Goal: Information Seeking & Learning: Learn about a topic

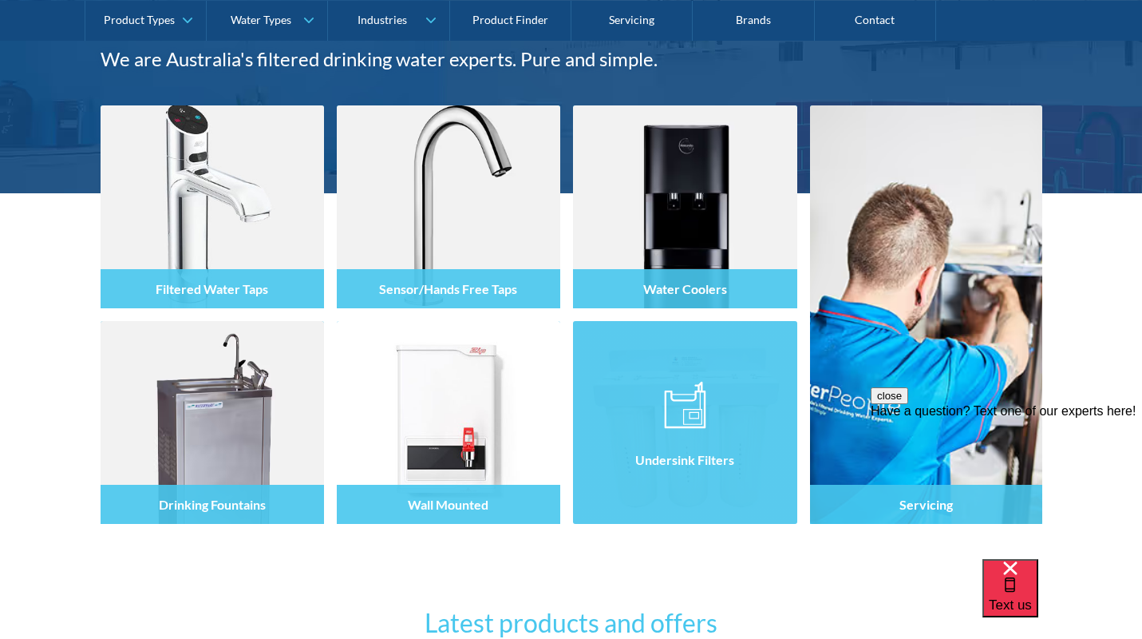
click at [666, 381] on img at bounding box center [685, 405] width 42 height 48
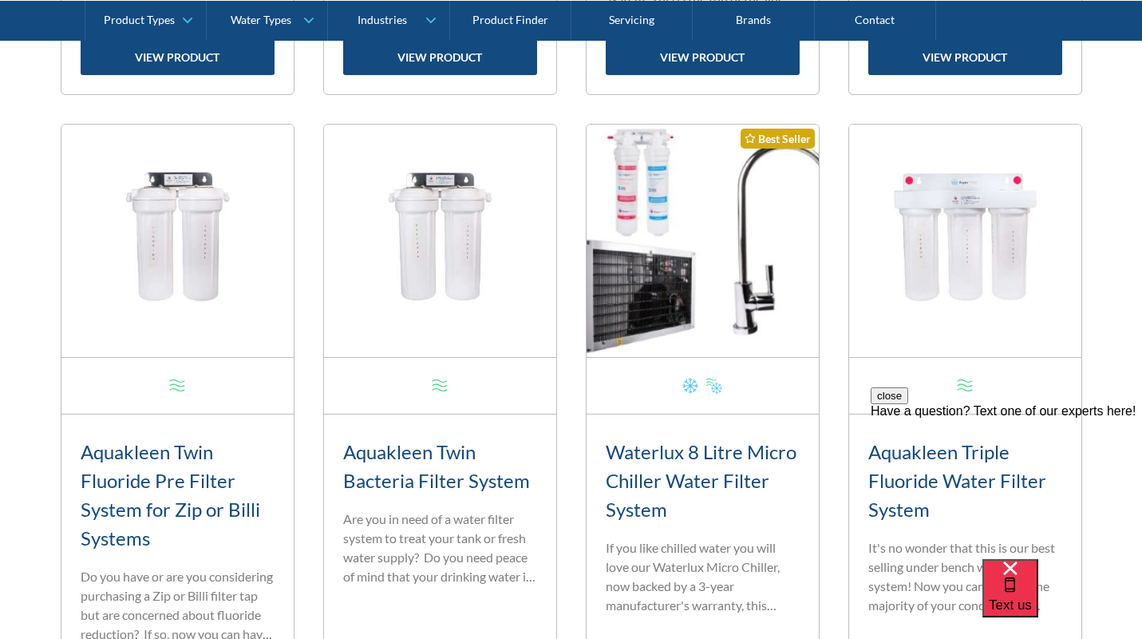
scroll to position [1376, 0]
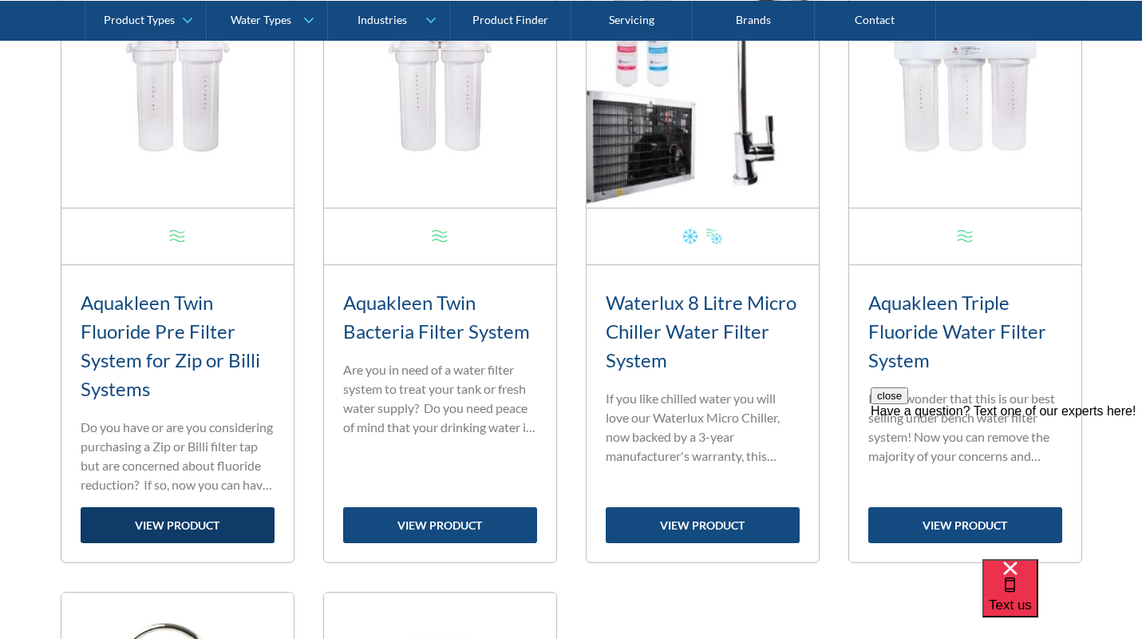
click at [162, 525] on link "view product" at bounding box center [178, 525] width 194 height 36
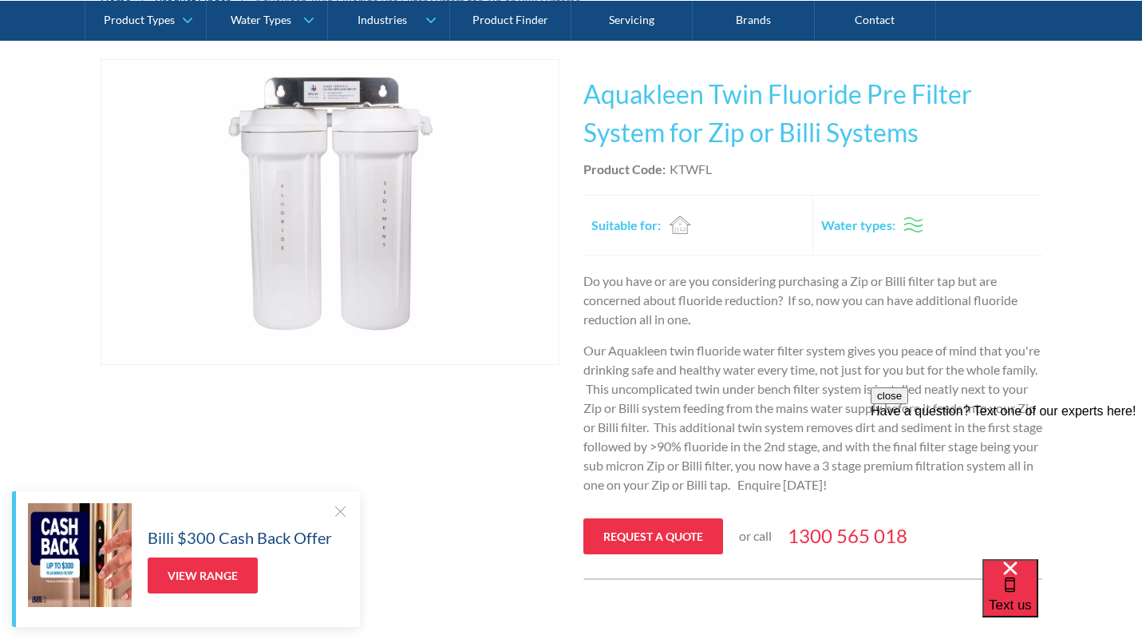
scroll to position [288, 0]
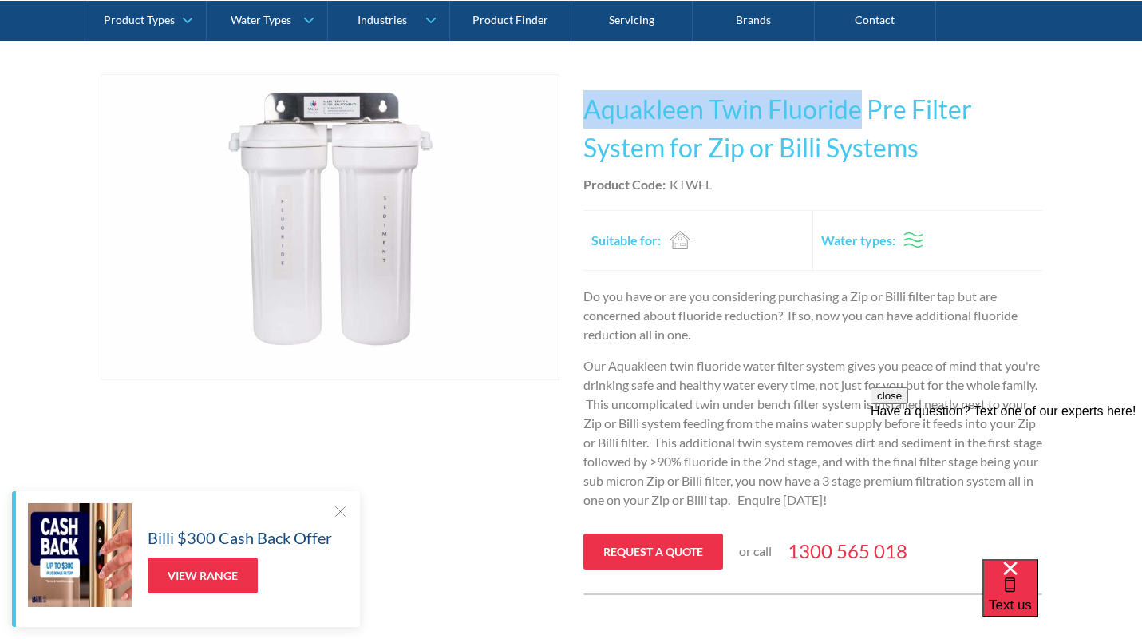
drag, startPoint x: 579, startPoint y: 107, endPoint x: 862, endPoint y: 107, distance: 282.6
click at [862, 107] on div "Play video Fits Most Brands Best Seller No items found. This tap design is incl…" at bounding box center [572, 334] width 942 height 520
copy h1 "Aquakleen Twin Fluoride"
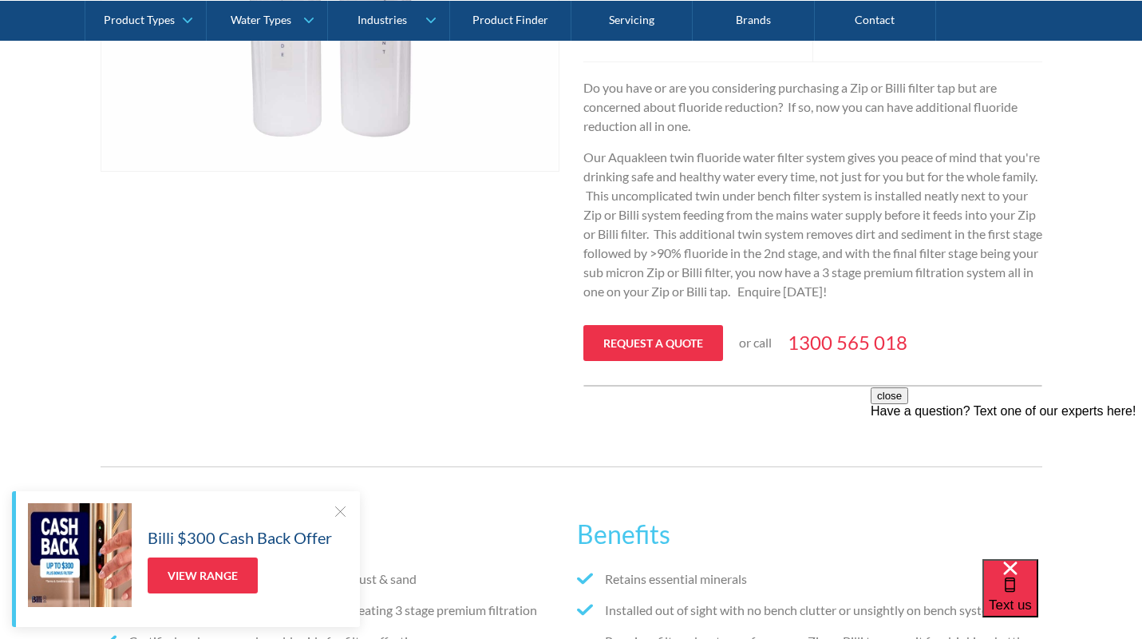
scroll to position [500, 0]
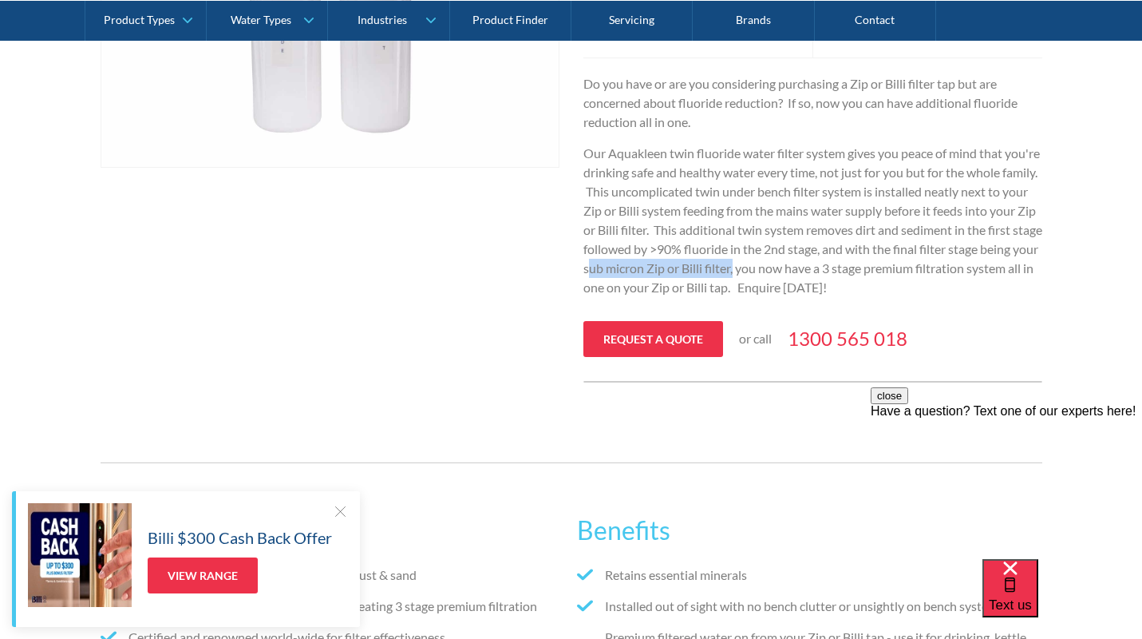
drag, startPoint x: 680, startPoint y: 267, endPoint x: 828, endPoint y: 265, distance: 147.7
click at [828, 265] on p "Our Aquakleen twin fluoride water filter system gives you peace of mind that yo…" at bounding box center [812, 220] width 459 height 153
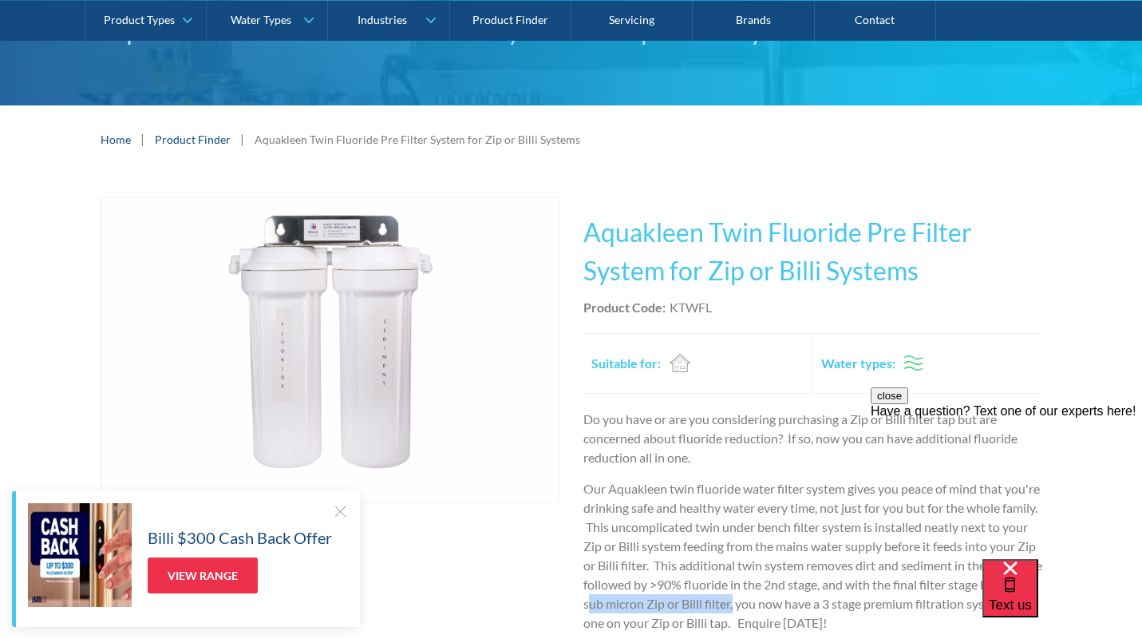
scroll to position [0, 0]
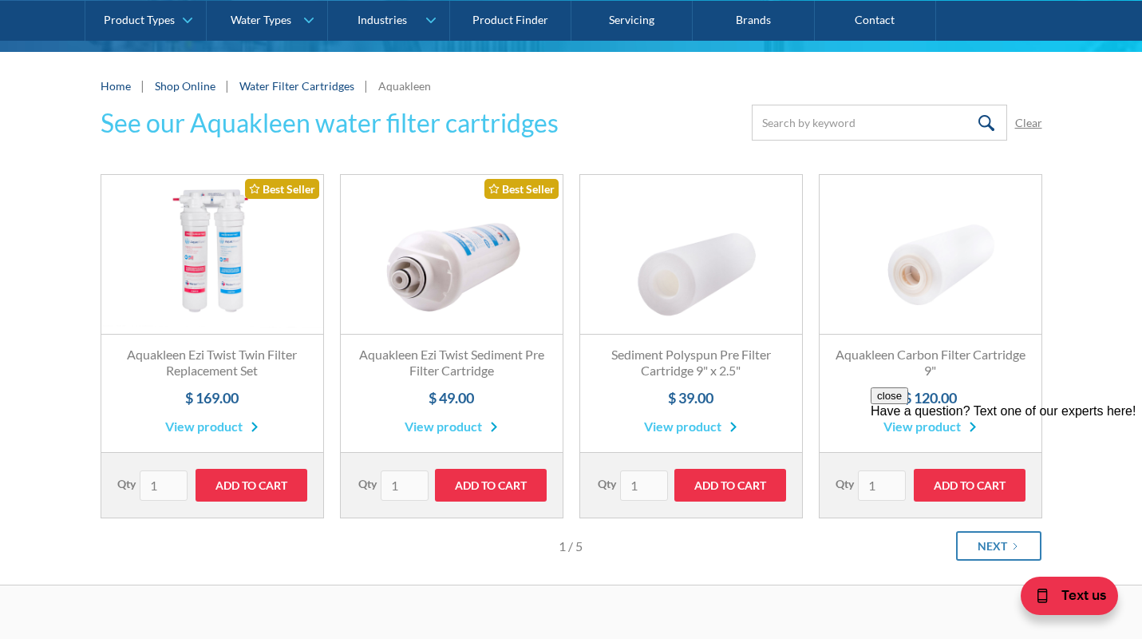
scroll to position [229, 0]
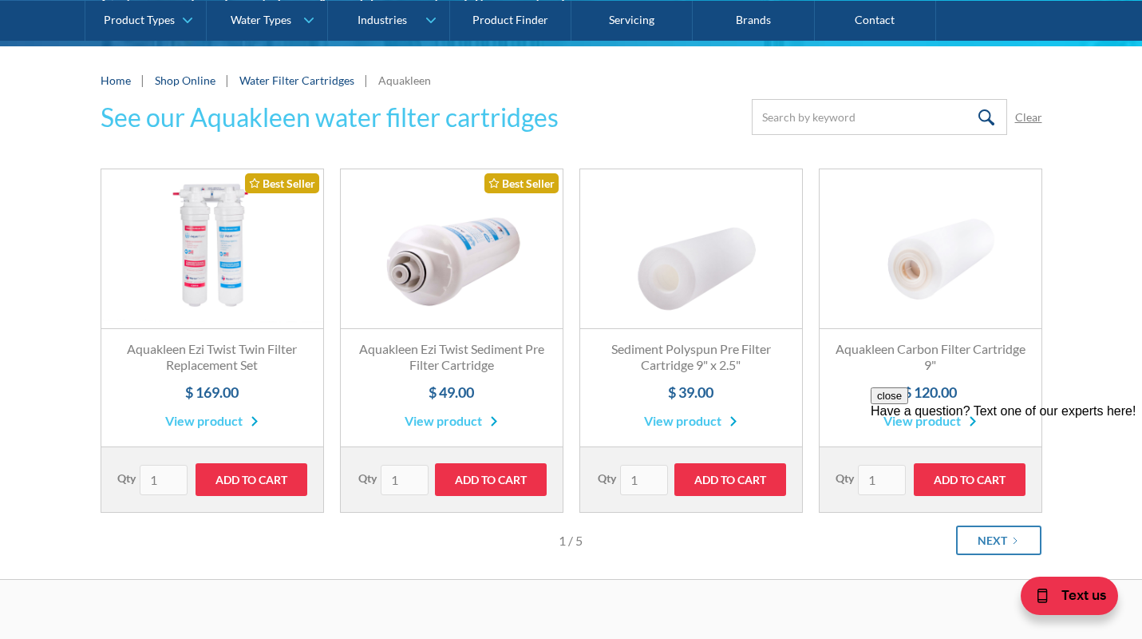
click at [441, 421] on link "View product" at bounding box center [451, 420] width 93 height 19
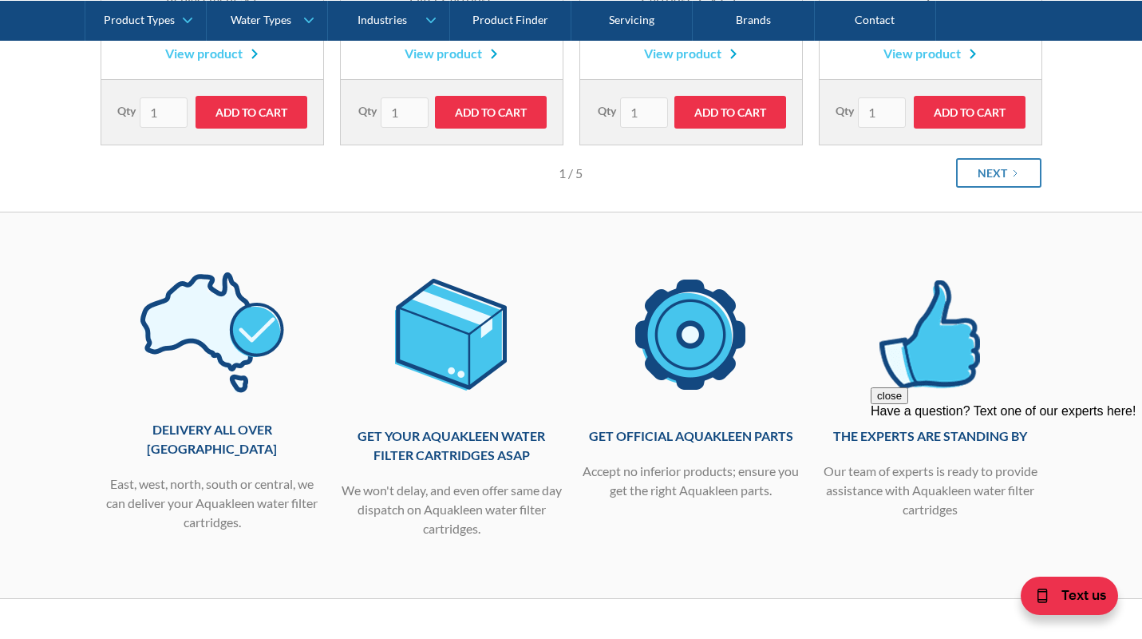
scroll to position [563, 0]
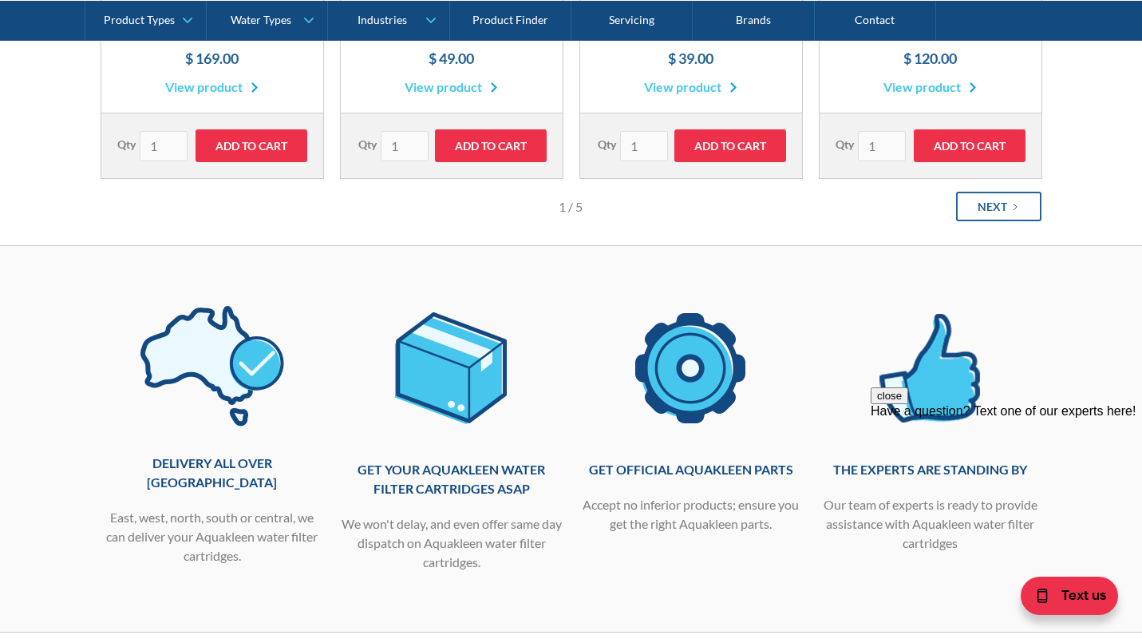
click at [1006, 211] on div "Next" at bounding box center [993, 206] width 30 height 17
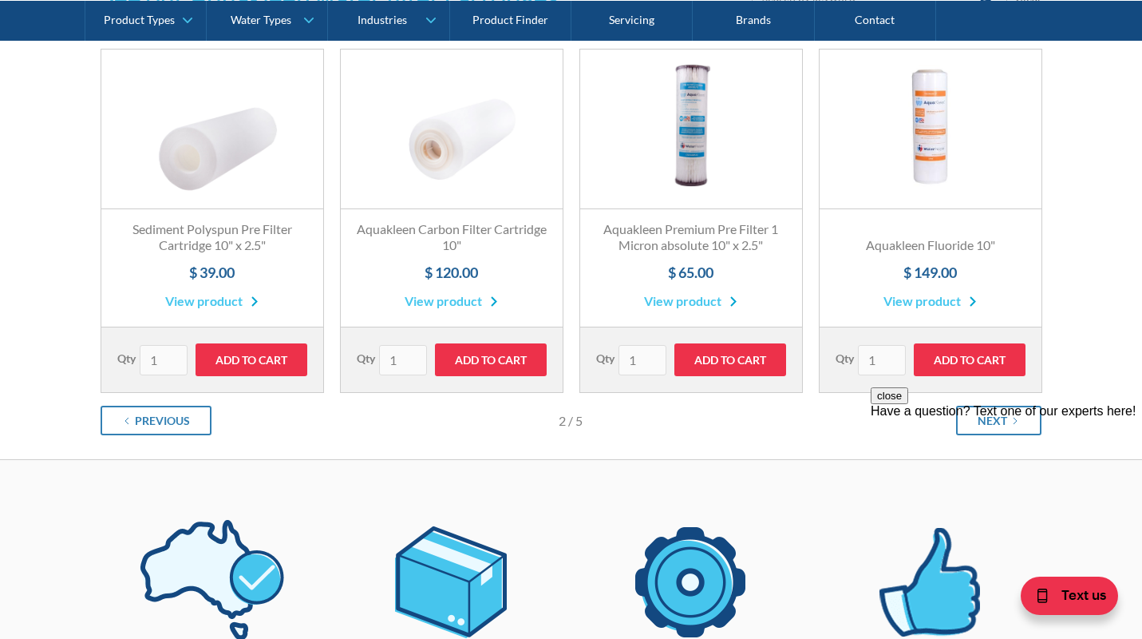
scroll to position [358, 0]
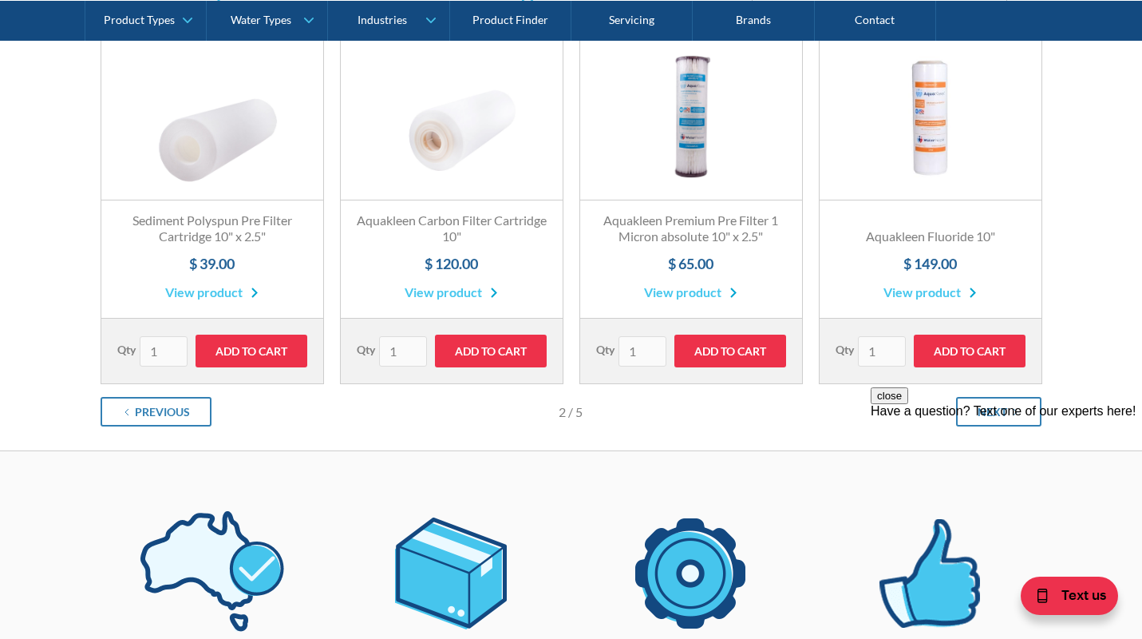
click at [1005, 406] on div "close Have a question? Text one of our experts here!" at bounding box center [1006, 483] width 271 height 192
click at [990, 418] on div "close Have a question? Text one of our experts here!" at bounding box center [1006, 402] width 271 height 31
click at [984, 410] on div "close Have a question? Text one of our experts here!" at bounding box center [1006, 483] width 271 height 192
click at [931, 234] on h3 "Aquakleen Fluoride 10"" at bounding box center [931, 236] width 190 height 17
click at [926, 287] on link "View product" at bounding box center [930, 292] width 93 height 19
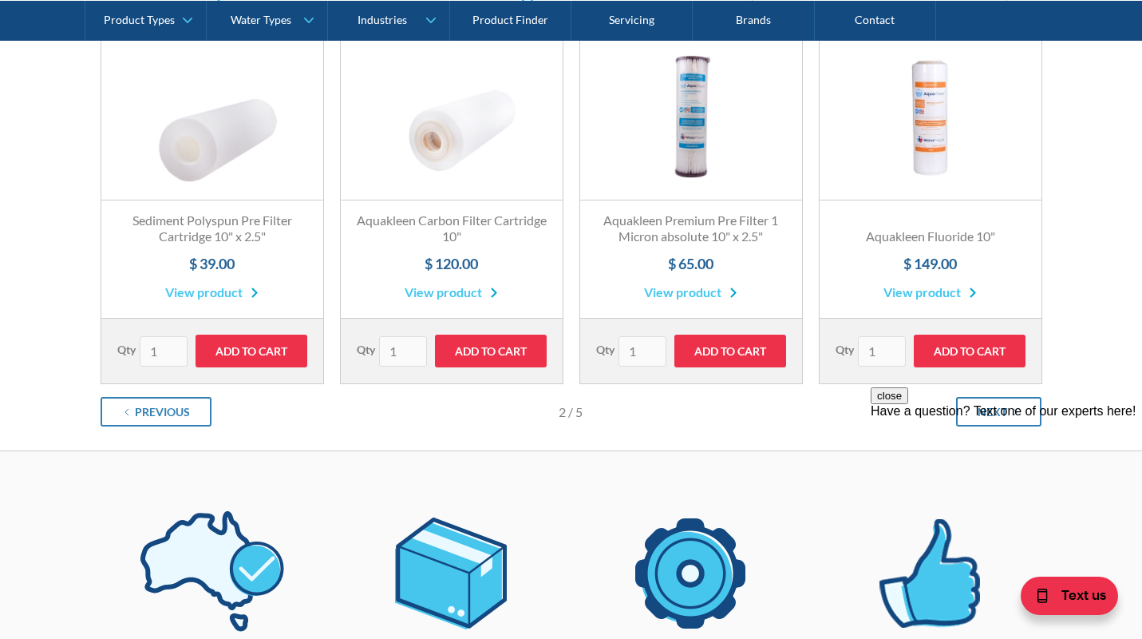
click at [682, 291] on link "View product" at bounding box center [690, 292] width 93 height 19
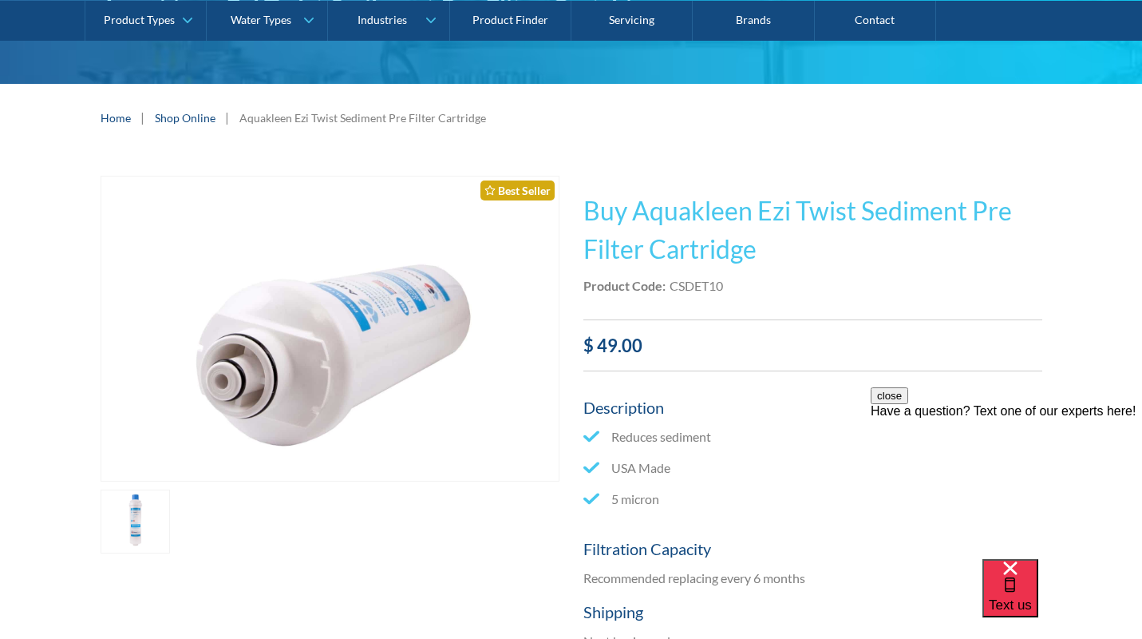
scroll to position [192, 0]
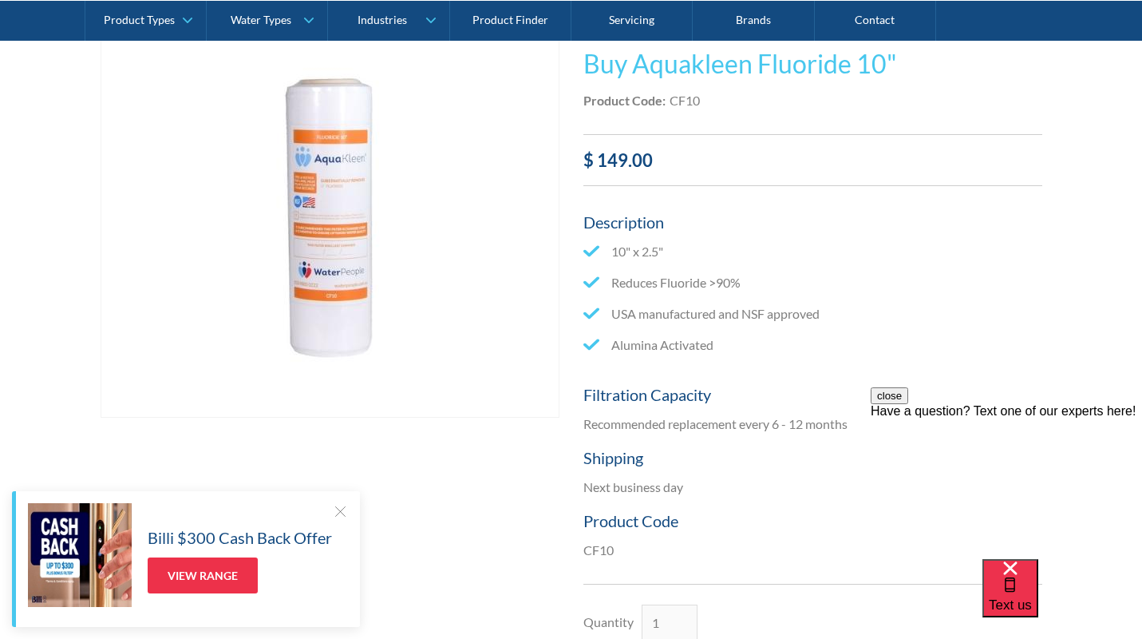
scroll to position [277, 0]
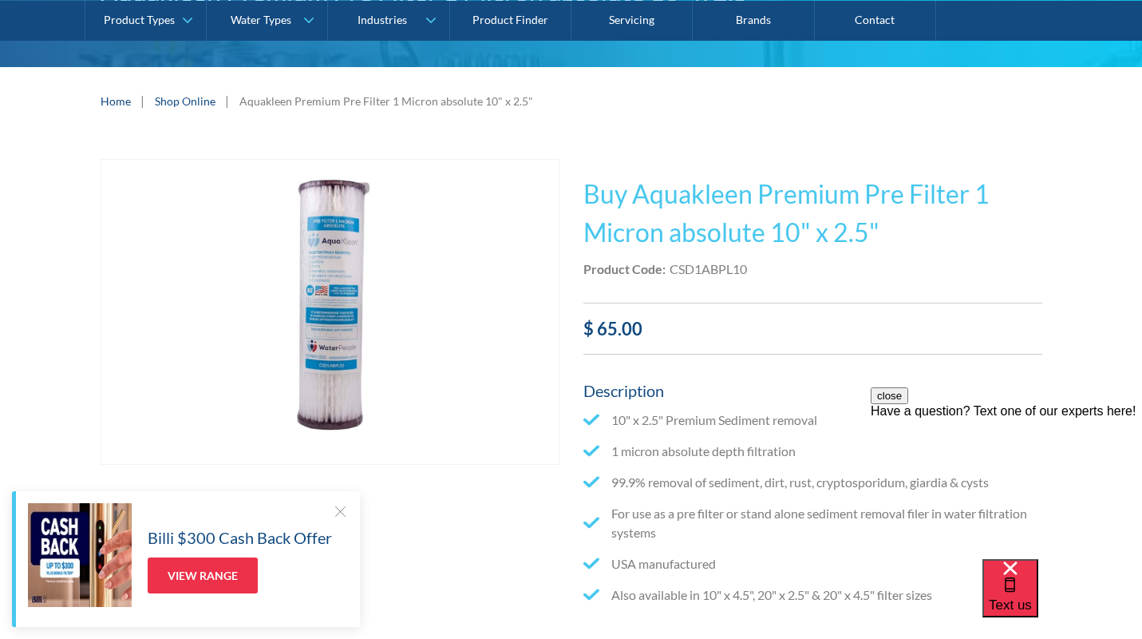
scroll to position [183, 0]
